Goal: Entertainment & Leisure: Consume media (video, audio)

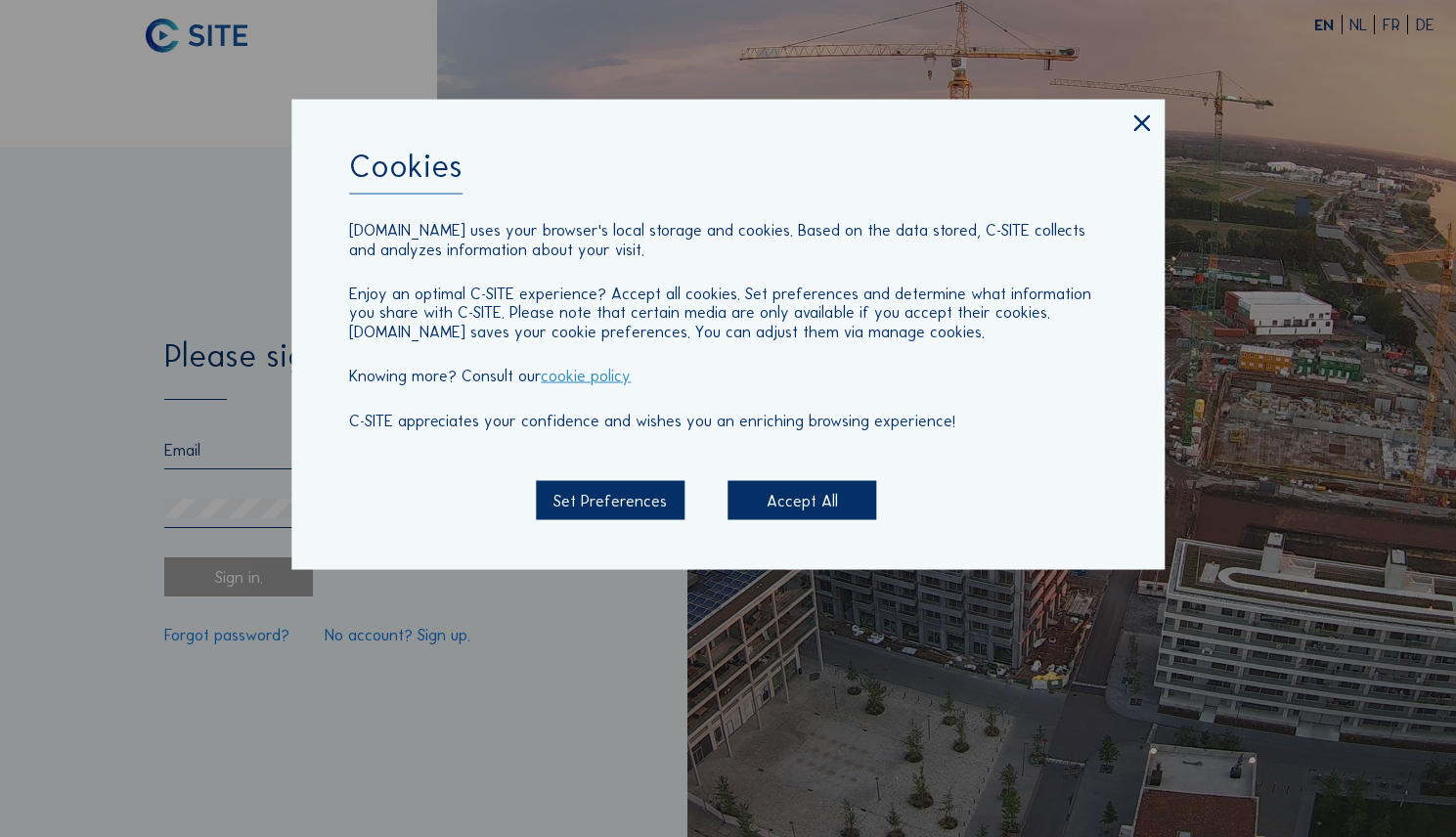
type input "[EMAIL_ADDRESS][DOMAIN_NAME]"
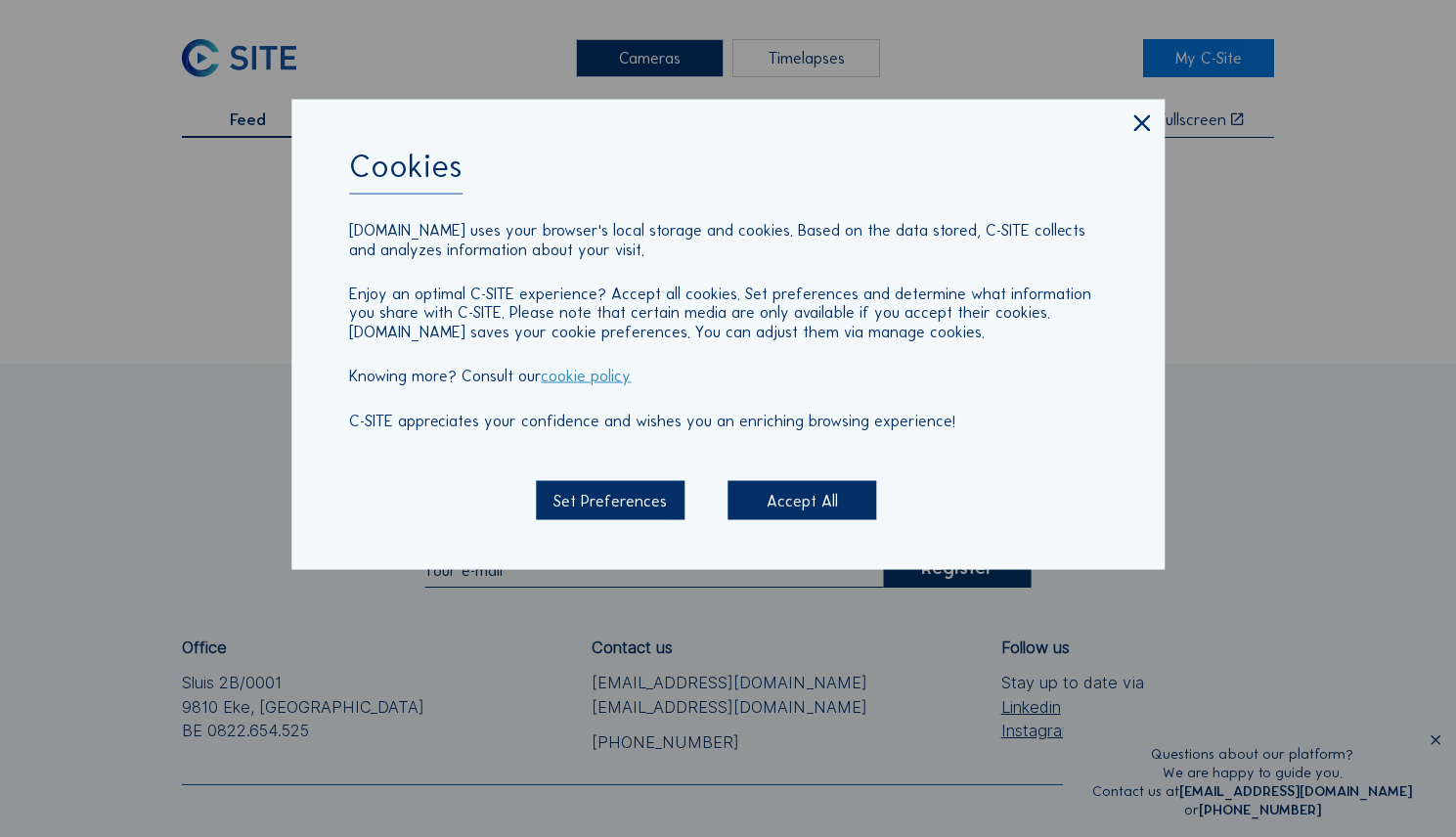
click at [612, 494] on div "Set Preferences" at bounding box center [610, 498] width 149 height 39
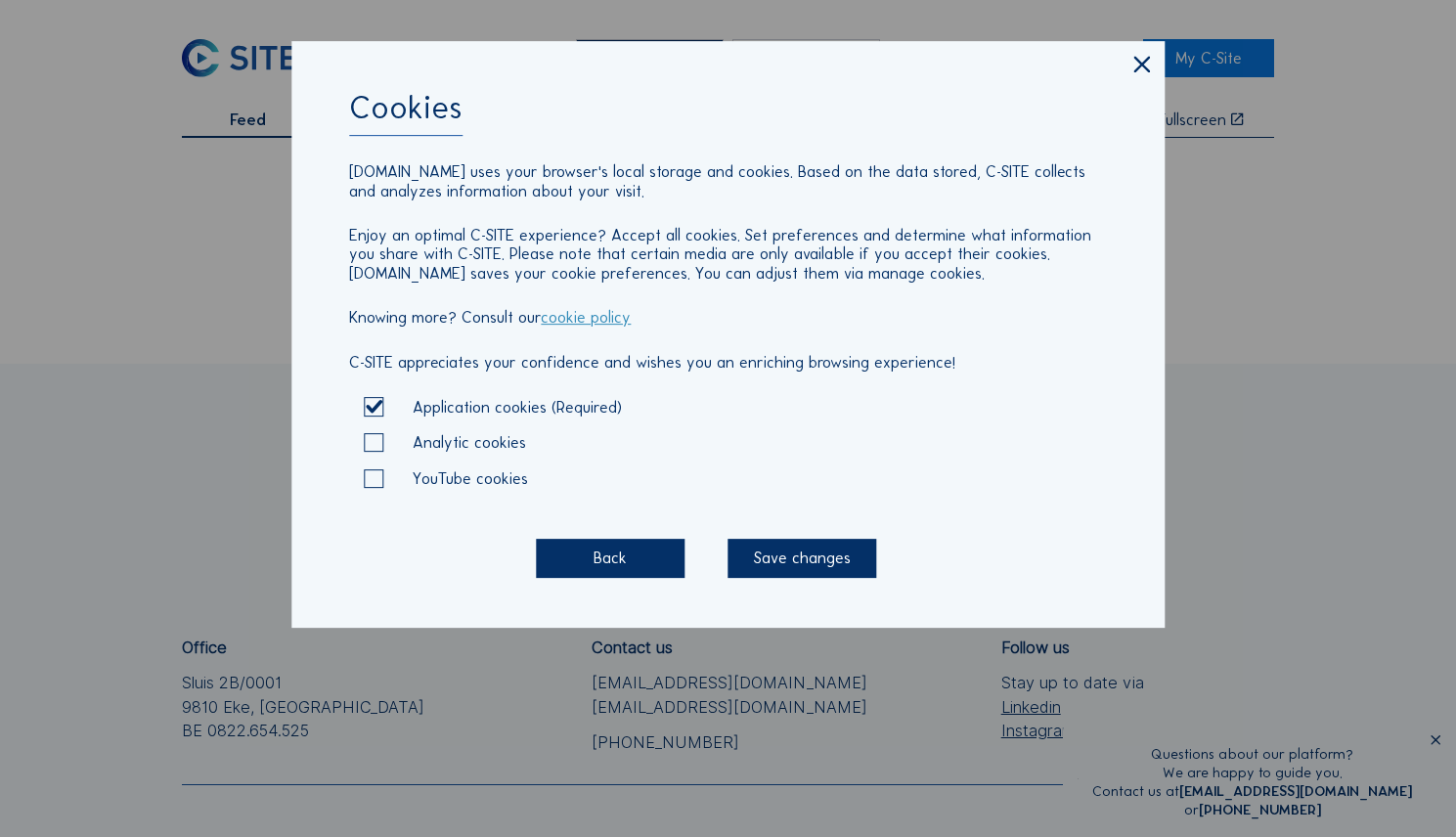
click at [808, 551] on div "Save changes" at bounding box center [801, 557] width 149 height 39
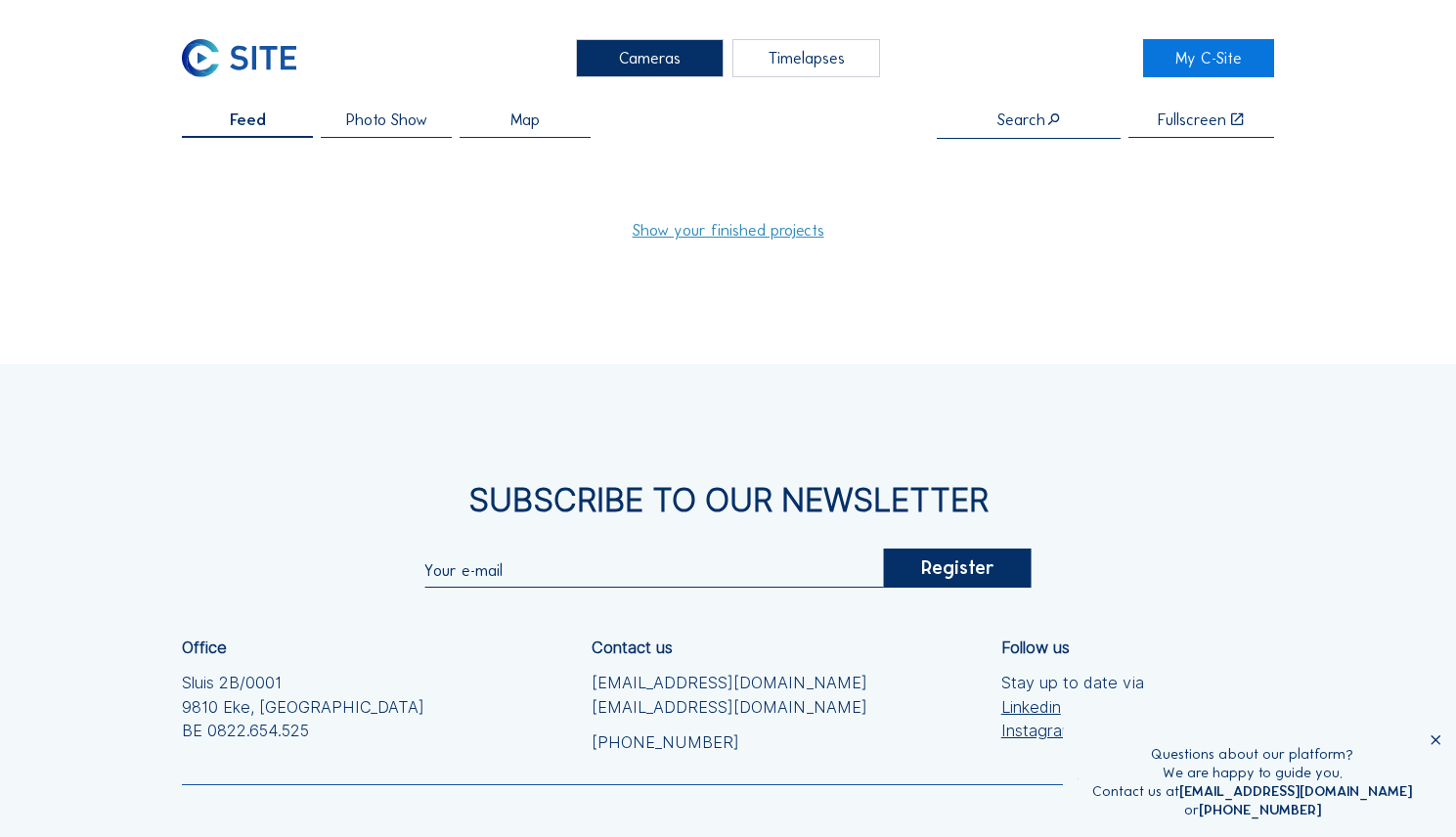
click at [727, 233] on link "Show your finished projects" at bounding box center [728, 230] width 192 height 16
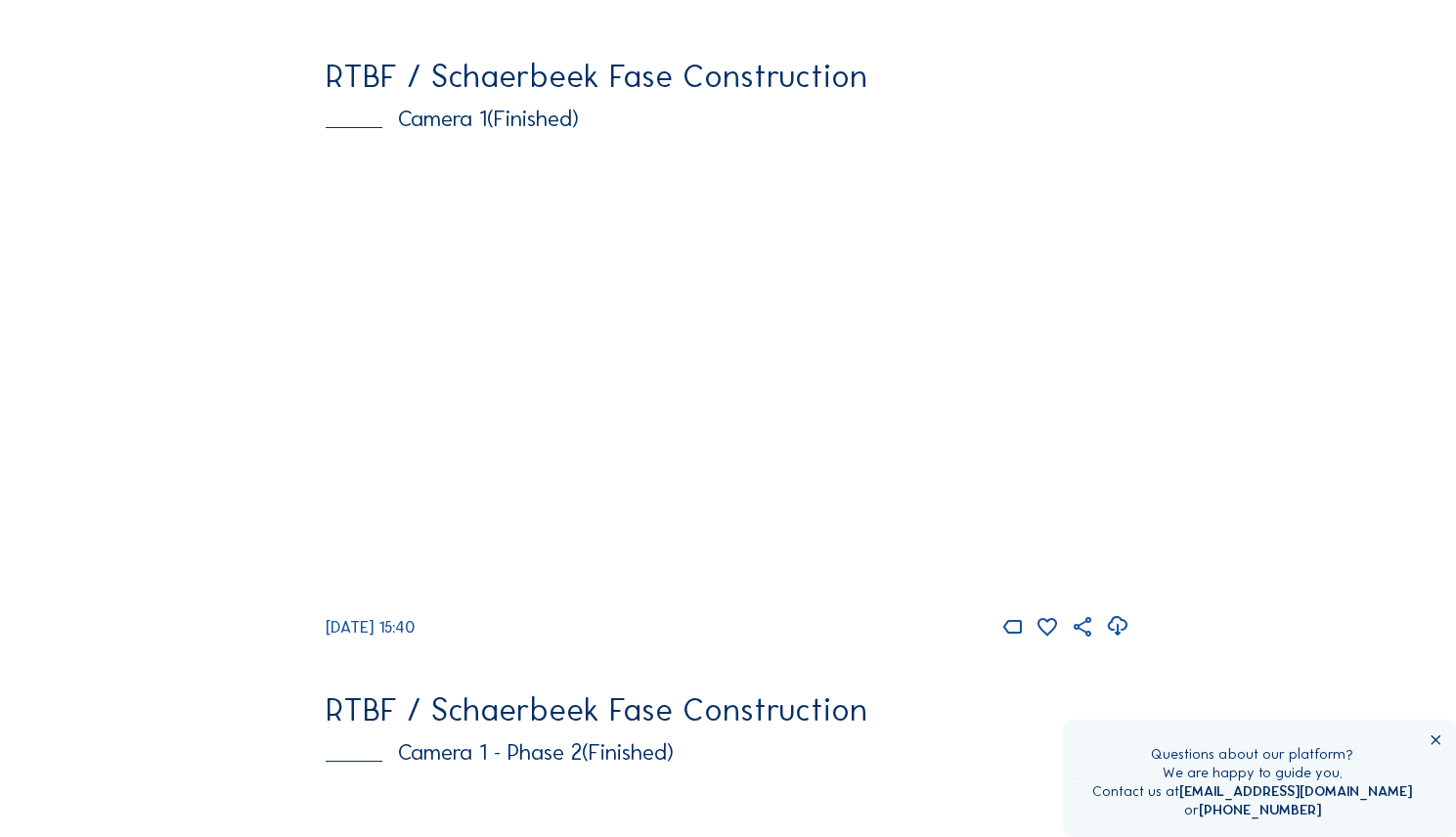
scroll to position [278, 0]
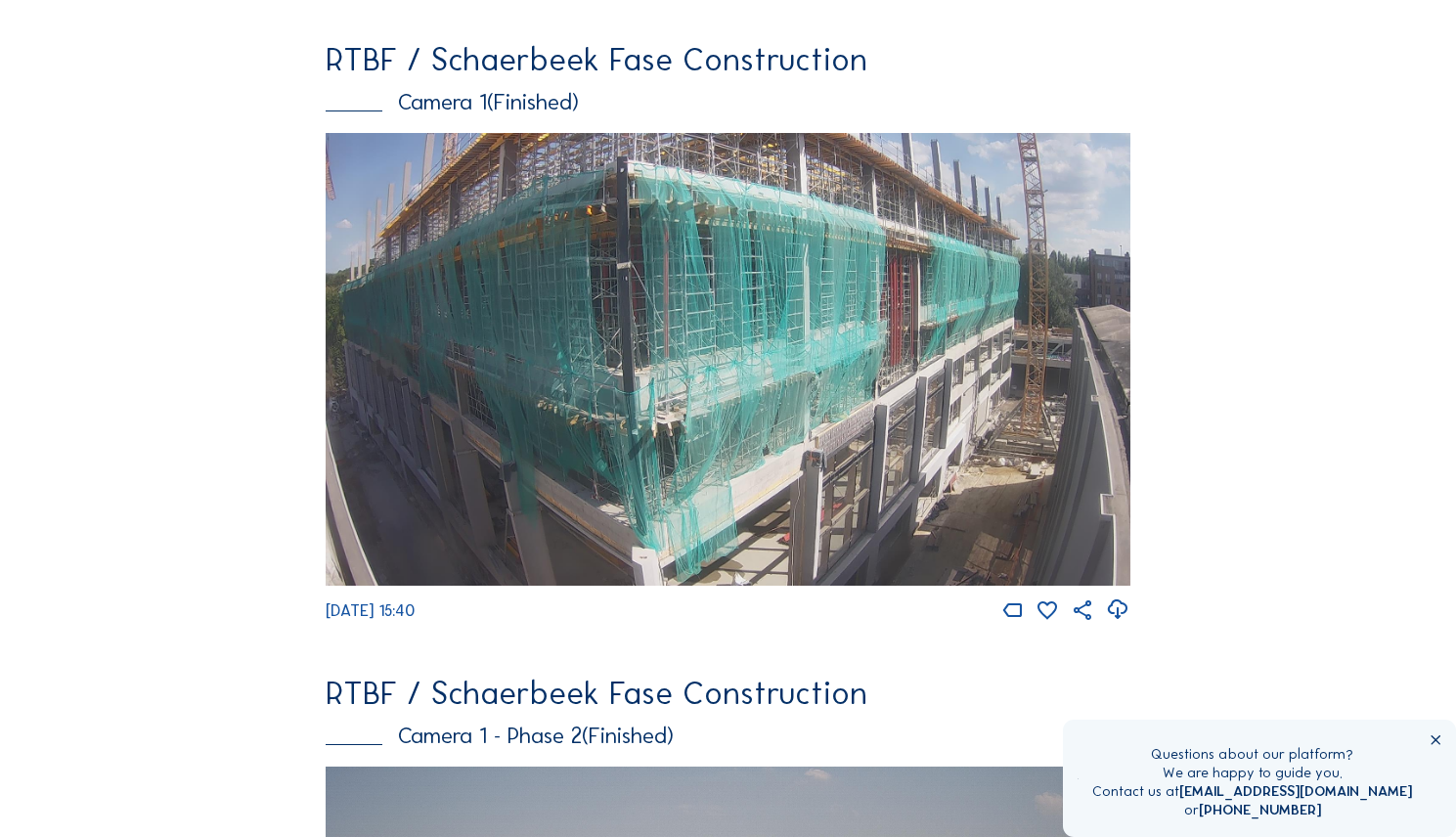
click at [724, 398] on img at bounding box center [728, 359] width 804 height 452
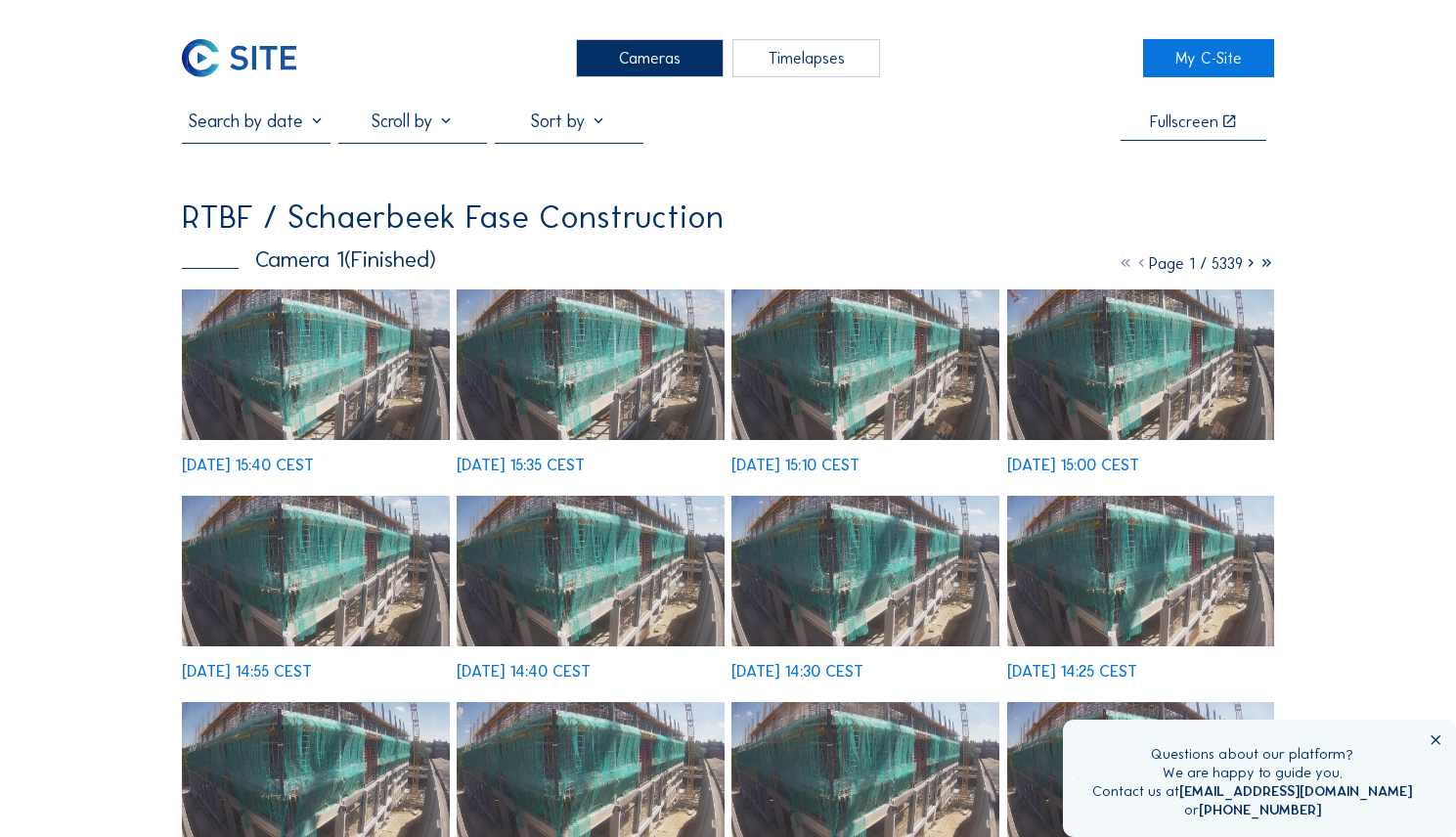
click at [800, 53] on div "Timelapses" at bounding box center [806, 58] width 149 height 38
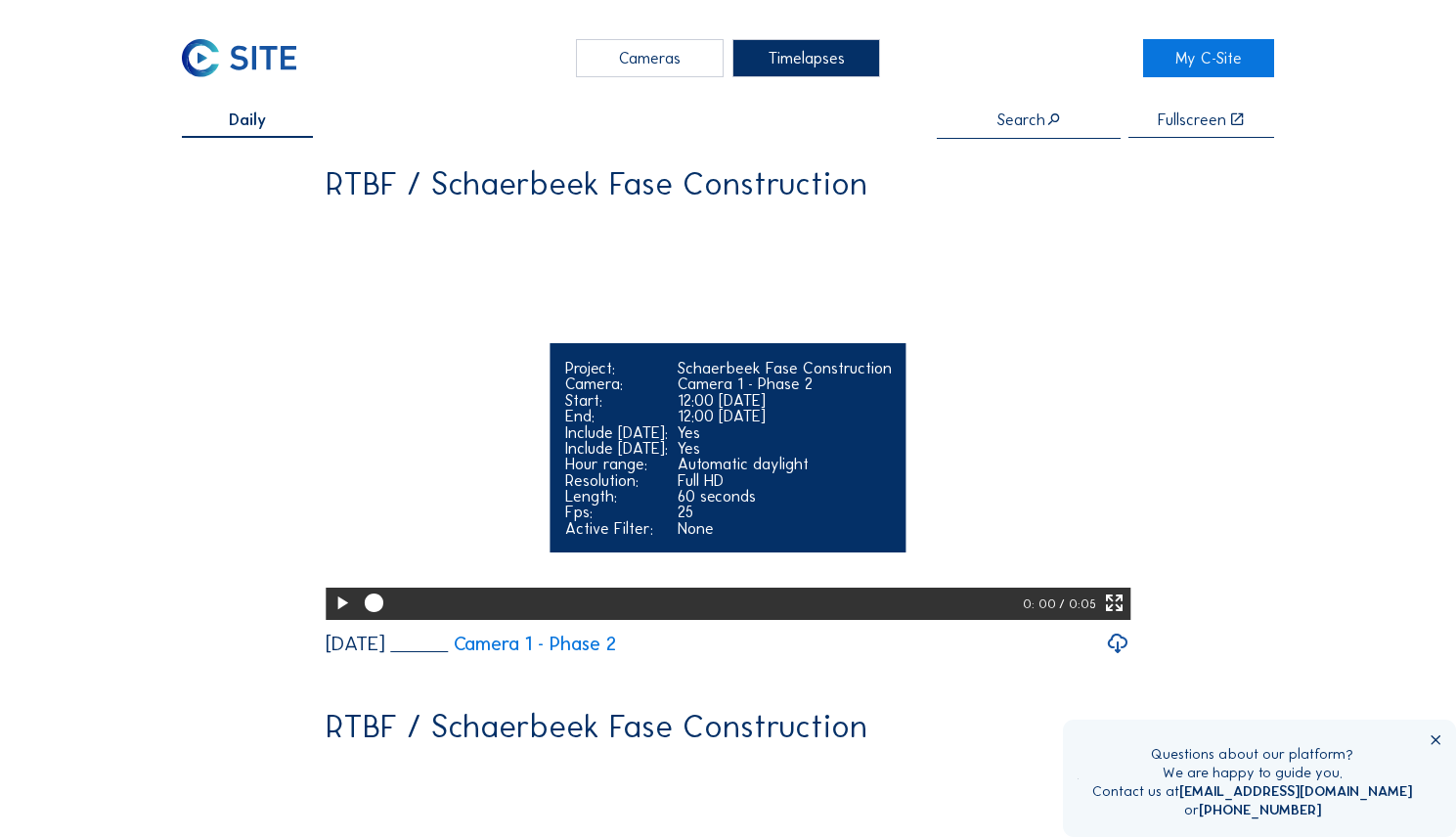
drag, startPoint x: 372, startPoint y: 662, endPoint x: 389, endPoint y: 662, distance: 17.0
click at [389, 619] on div at bounding box center [690, 603] width 665 height 32
drag, startPoint x: 334, startPoint y: 655, endPoint x: 745, endPoint y: 625, distance: 412.1
click at [334, 616] on icon at bounding box center [342, 602] width 23 height 27
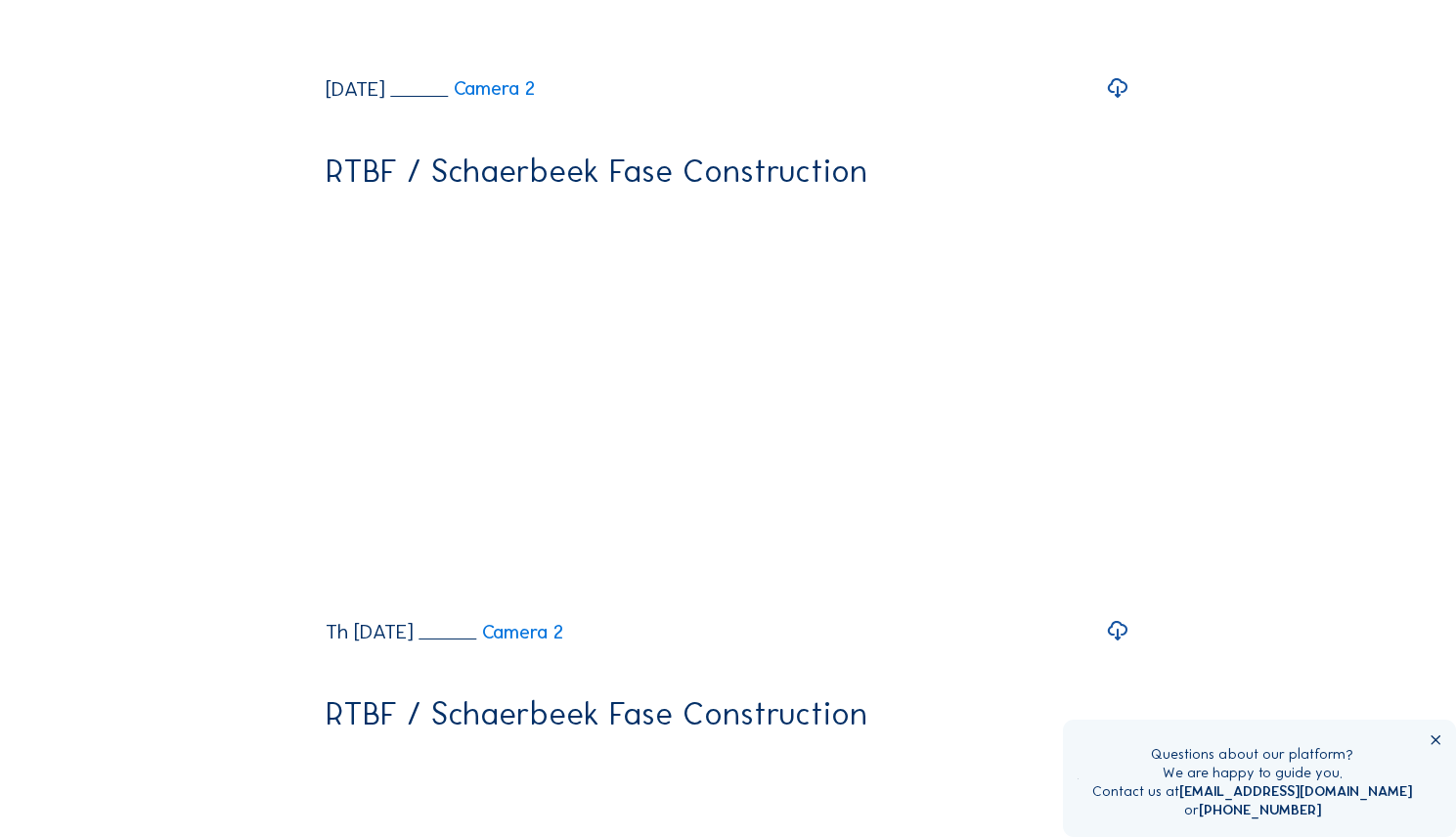
scroll to position [11448, 0]
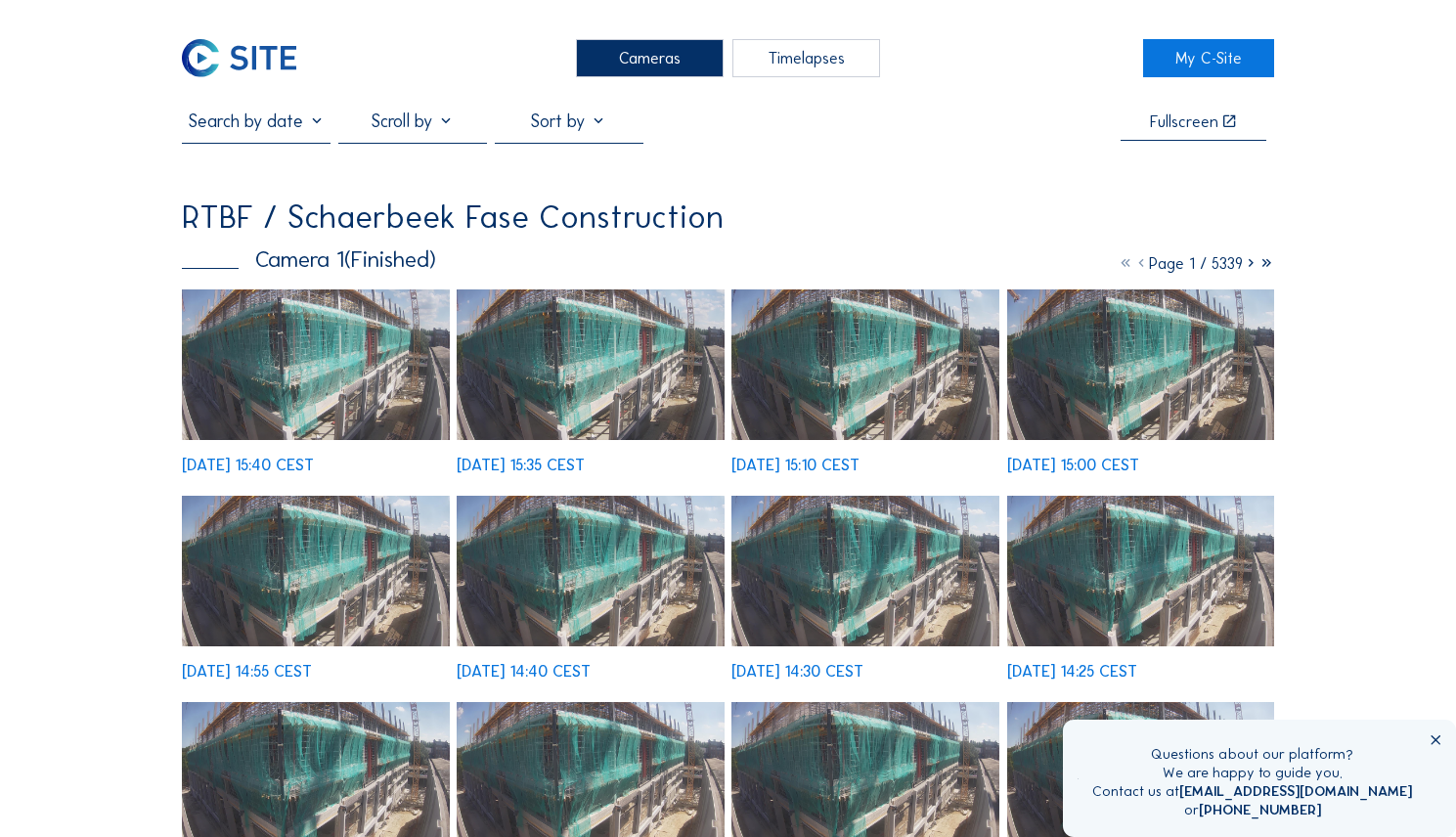
click at [447, 124] on div at bounding box center [413, 127] width 149 height 32
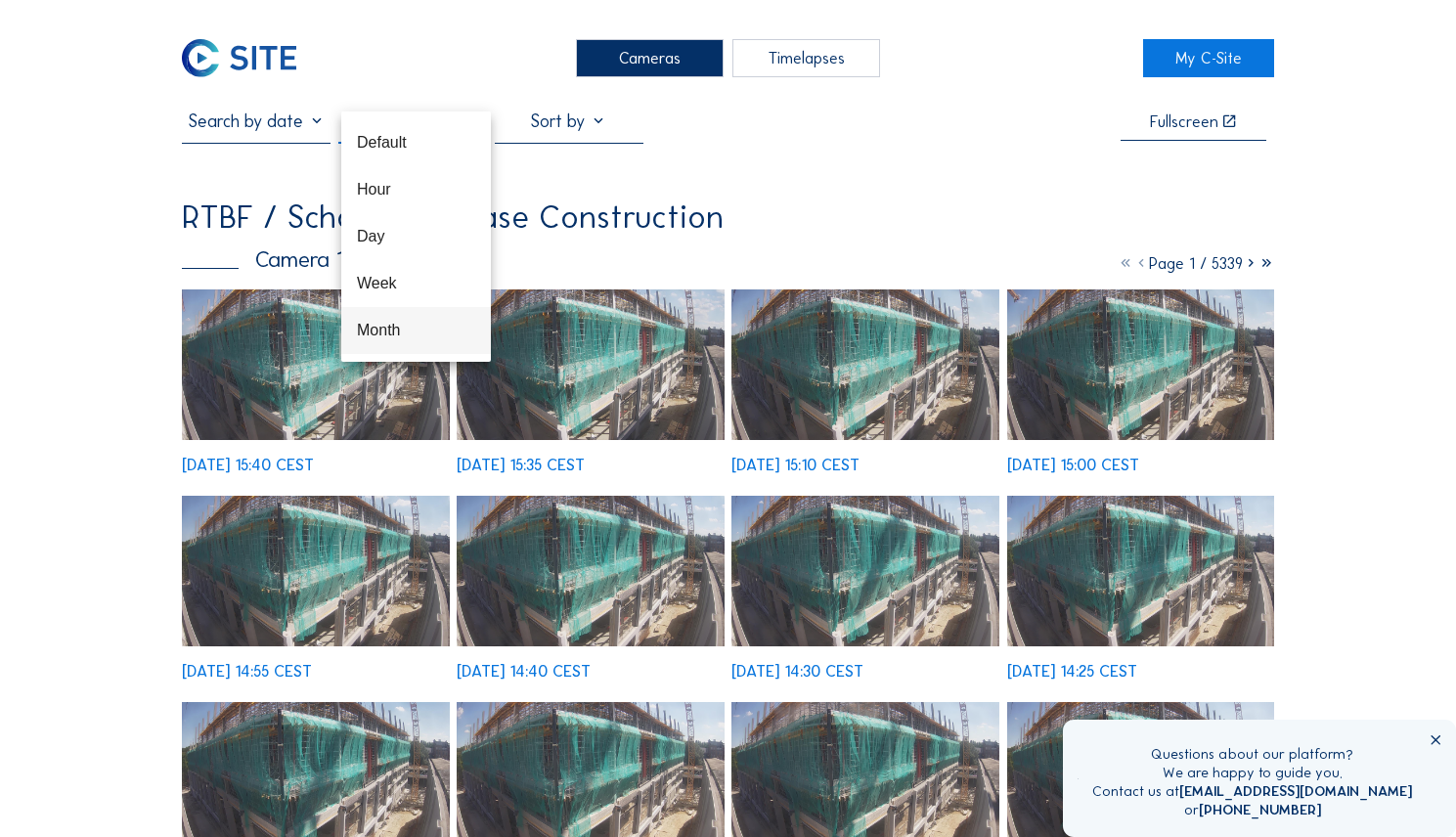
click at [386, 323] on div "Month" at bounding box center [416, 330] width 118 height 19
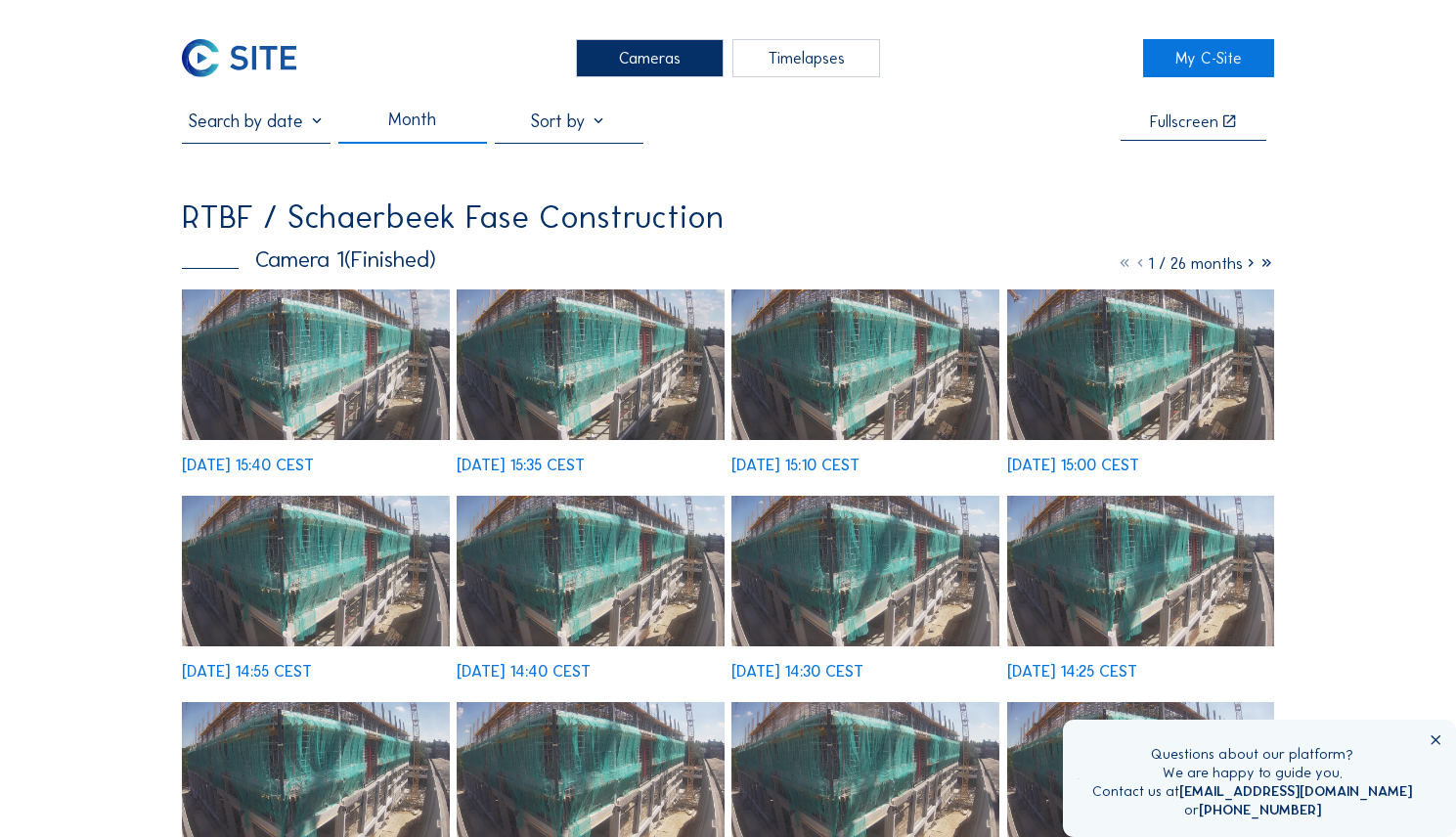
click at [1247, 262] on icon at bounding box center [1251, 263] width 16 height 20
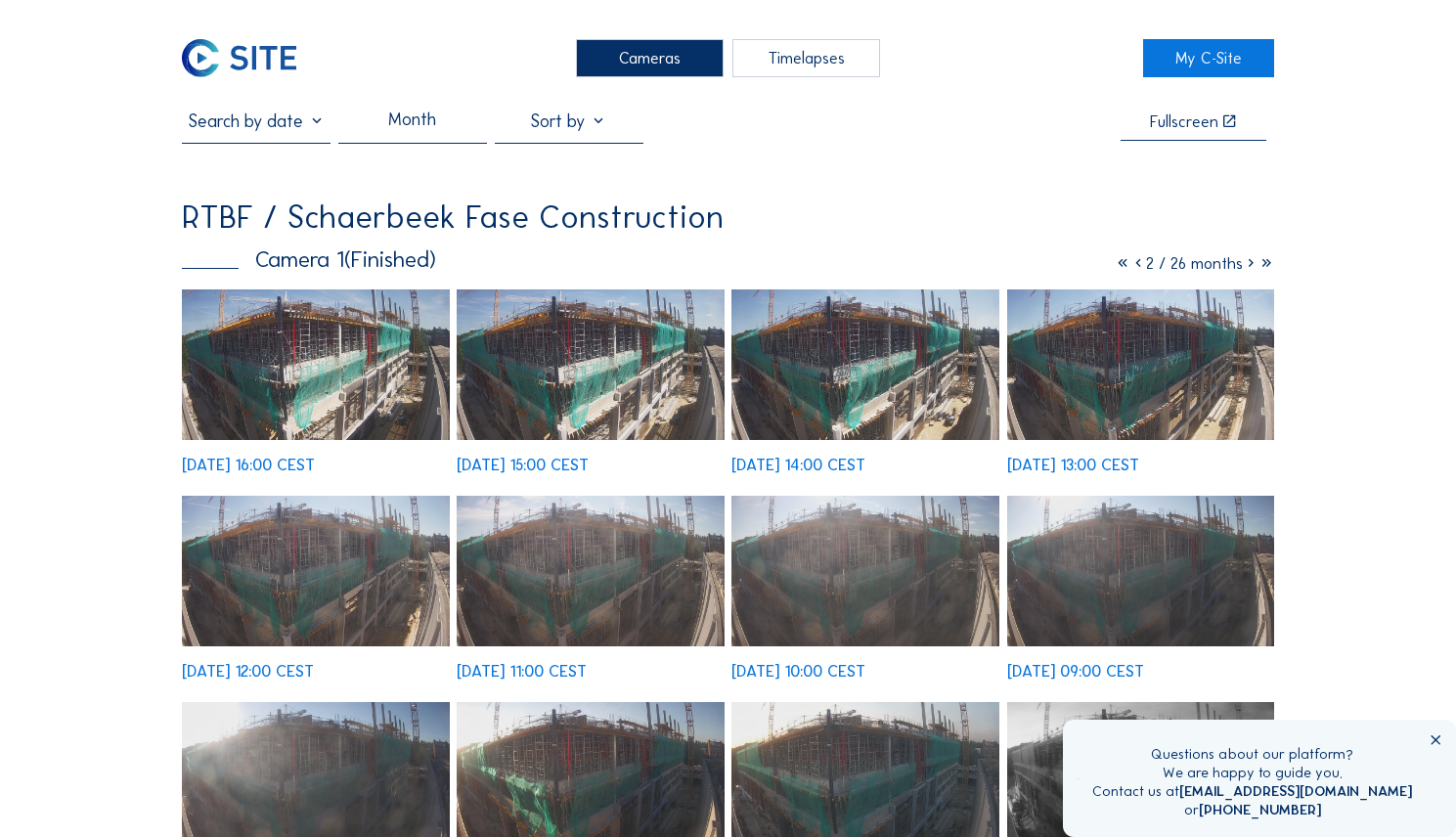
click at [1247, 262] on icon at bounding box center [1251, 263] width 16 height 20
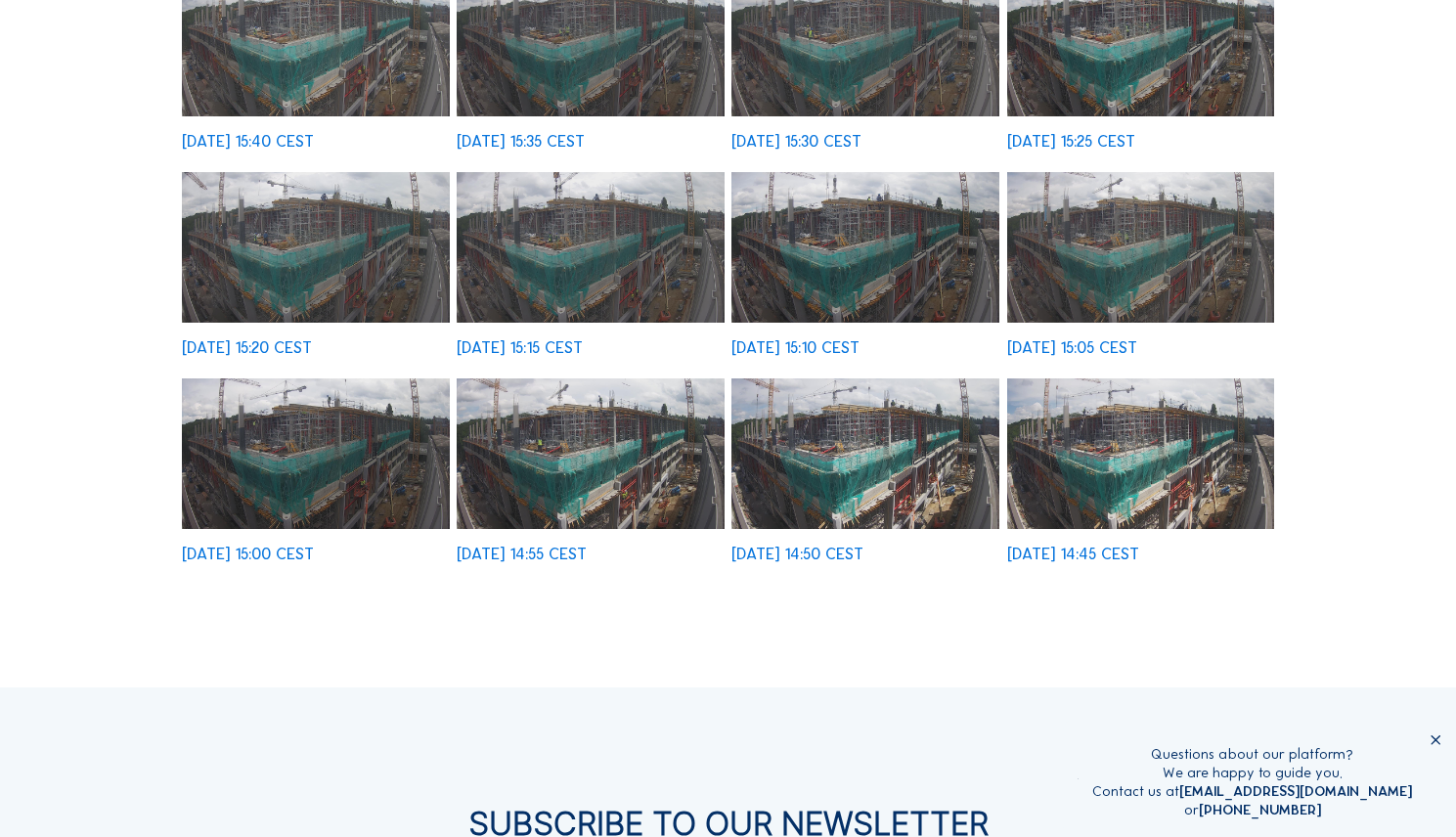
scroll to position [531, 0]
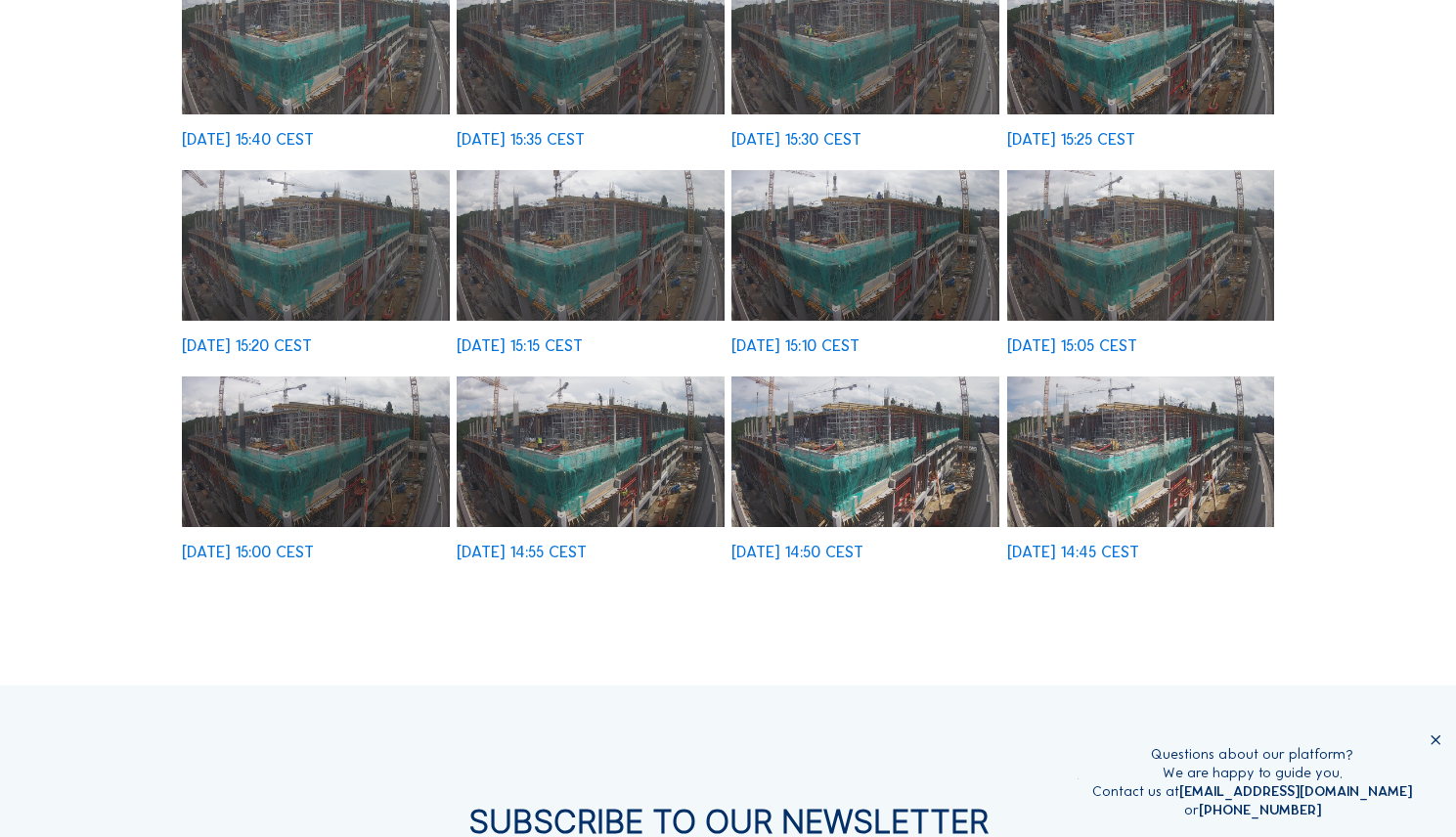
click at [860, 453] on img at bounding box center [864, 451] width 267 height 151
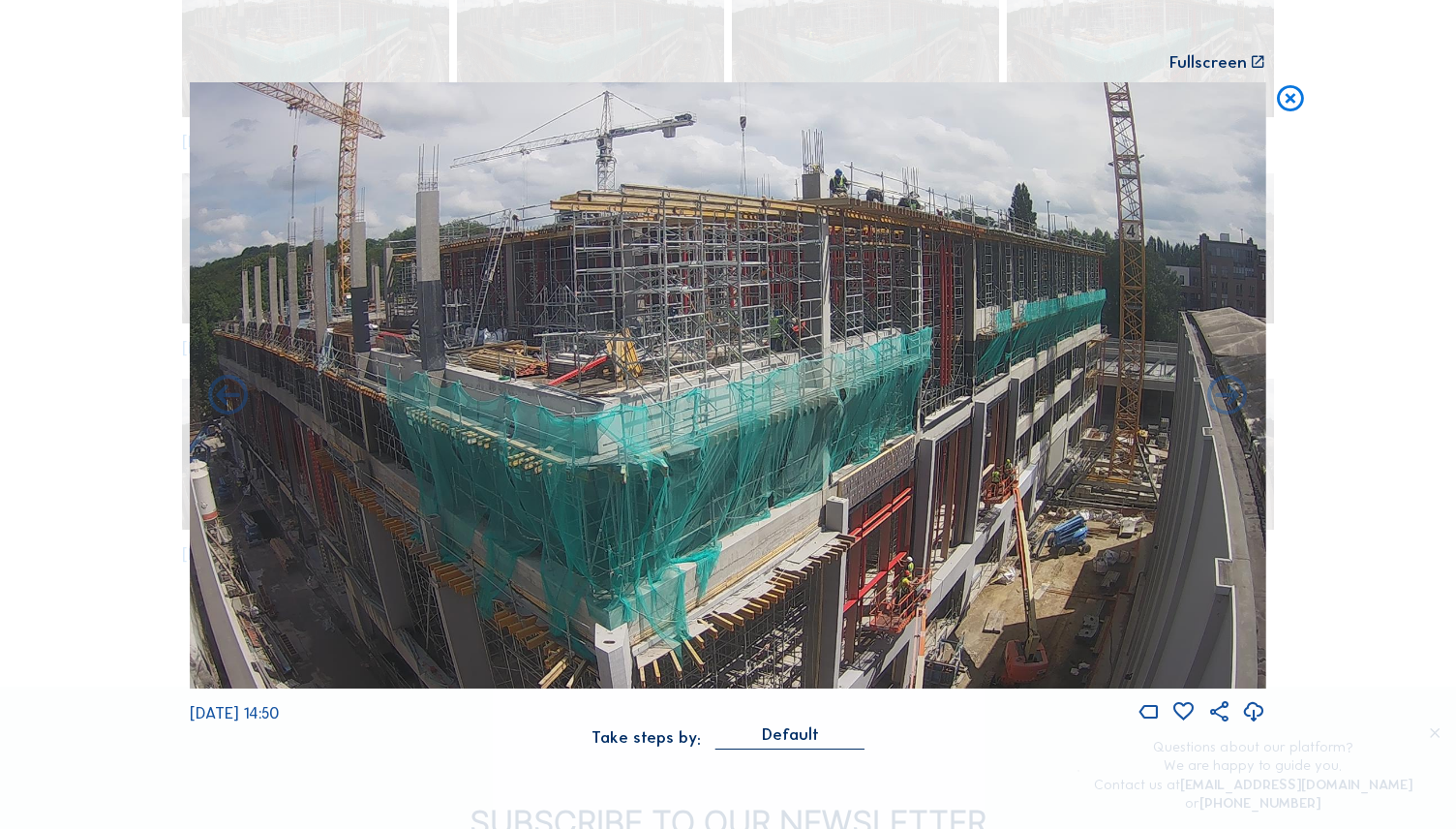
click at [1291, 96] on icon at bounding box center [1290, 99] width 32 height 34
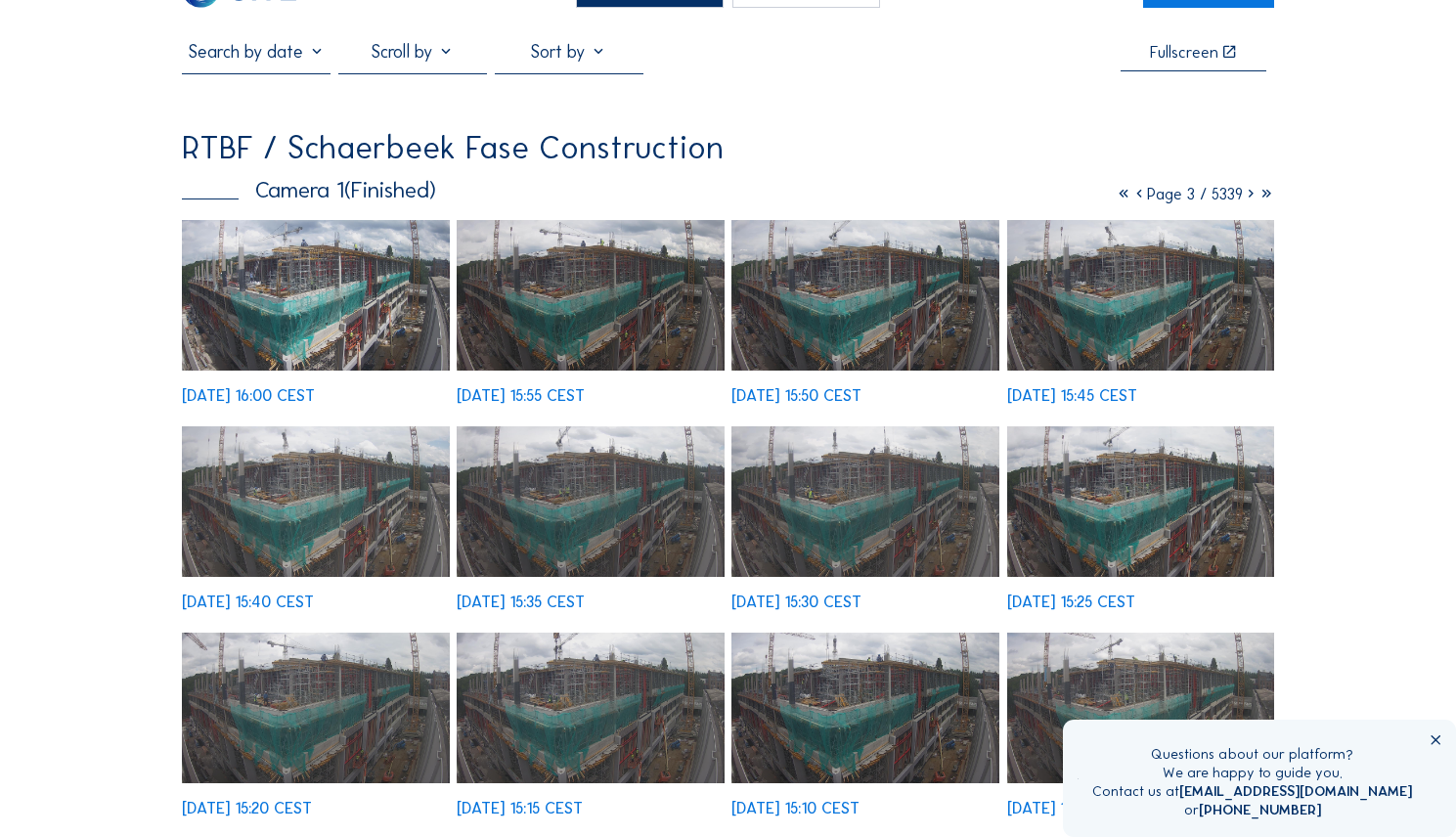
scroll to position [0, 0]
